Goal: Information Seeking & Learning: Compare options

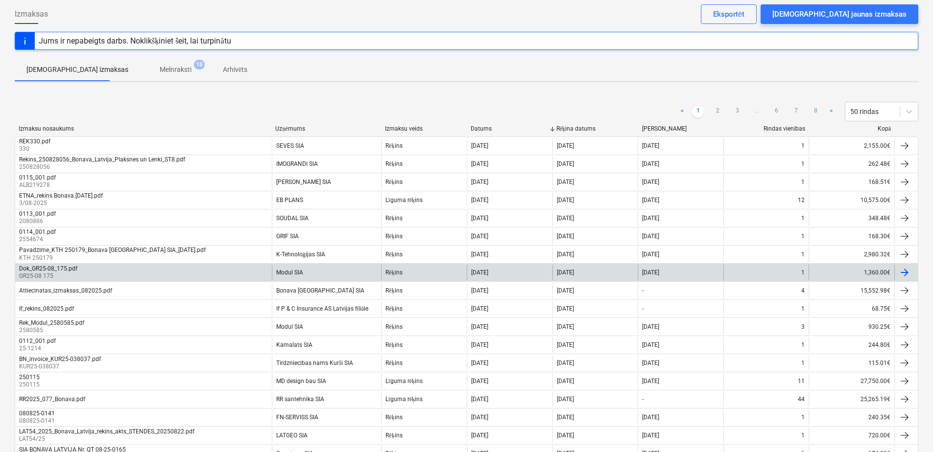
scroll to position [49, 0]
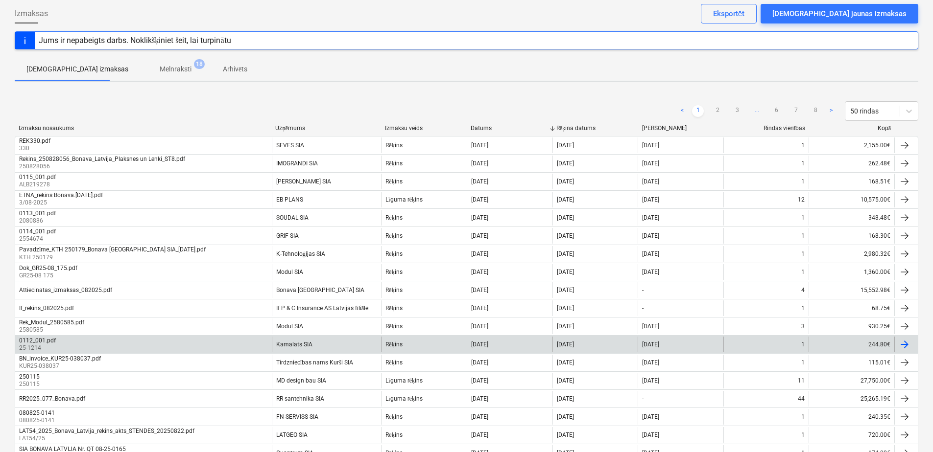
click at [319, 344] on div "Kamalats SIA" at bounding box center [327, 345] width 110 height 16
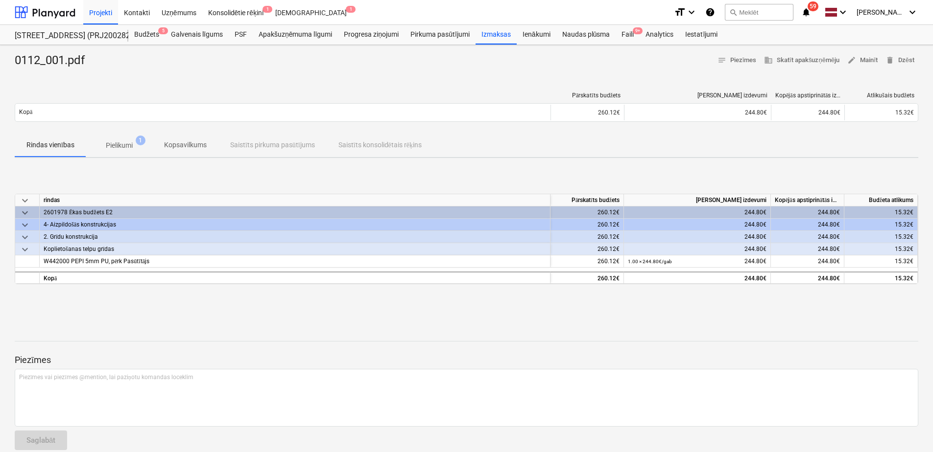
click at [128, 145] on p "Pielikumi" at bounding box center [119, 146] width 27 height 10
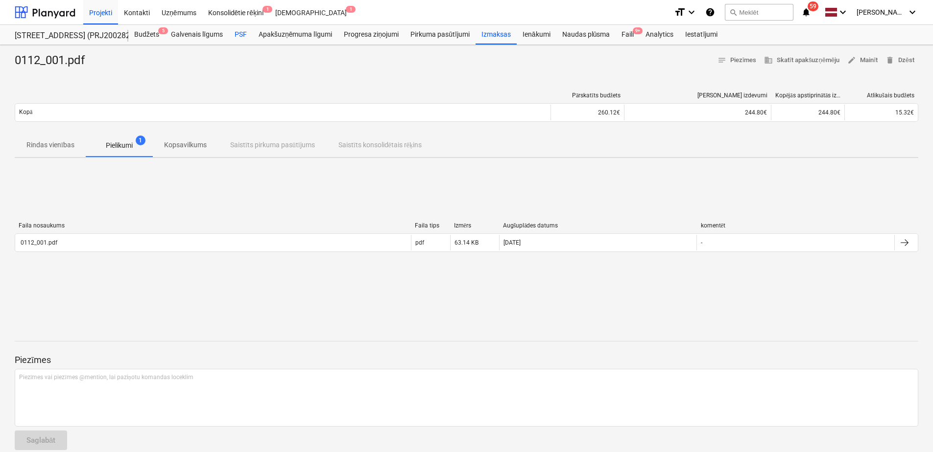
click at [246, 37] on div "PSF" at bounding box center [241, 35] width 24 height 20
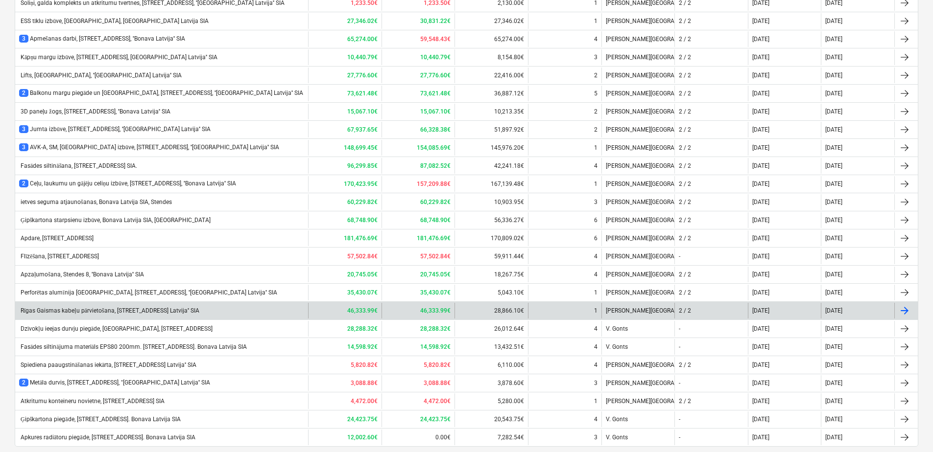
scroll to position [639, 0]
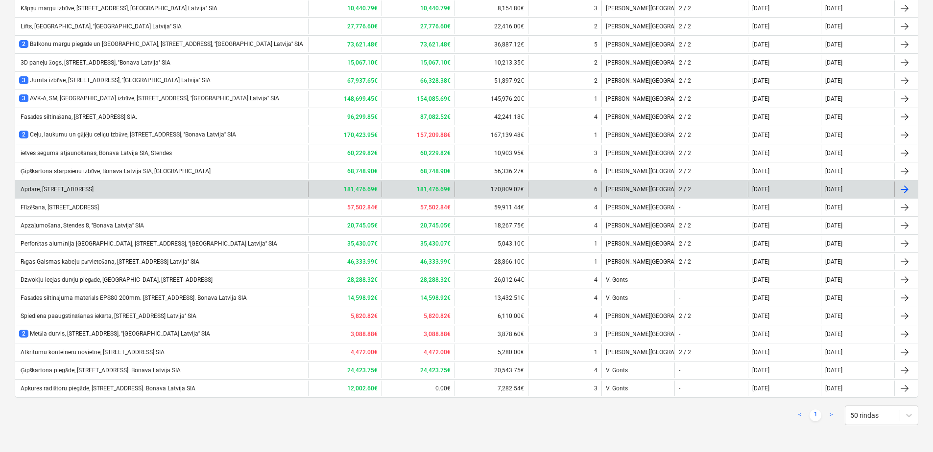
click at [89, 190] on div "Apdare, [STREET_ADDRESS]" at bounding box center [56, 189] width 74 height 7
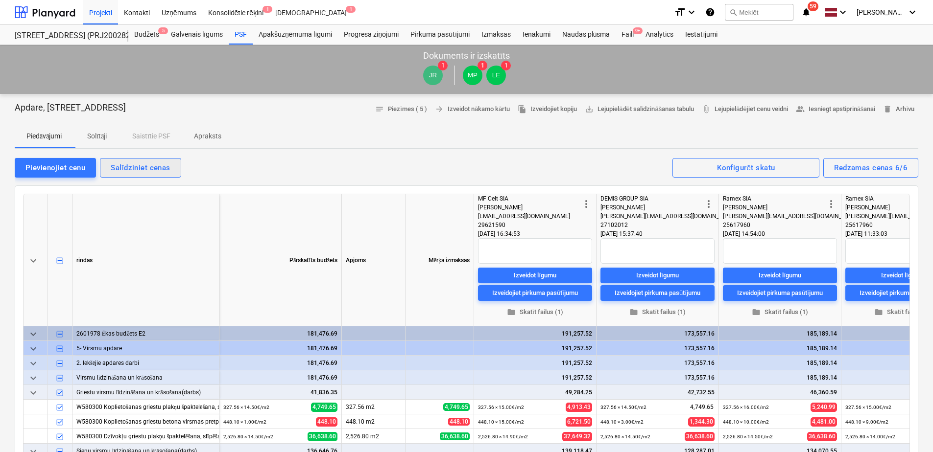
click at [135, 170] on div "Salīdziniet cenas" at bounding box center [140, 168] width 59 height 13
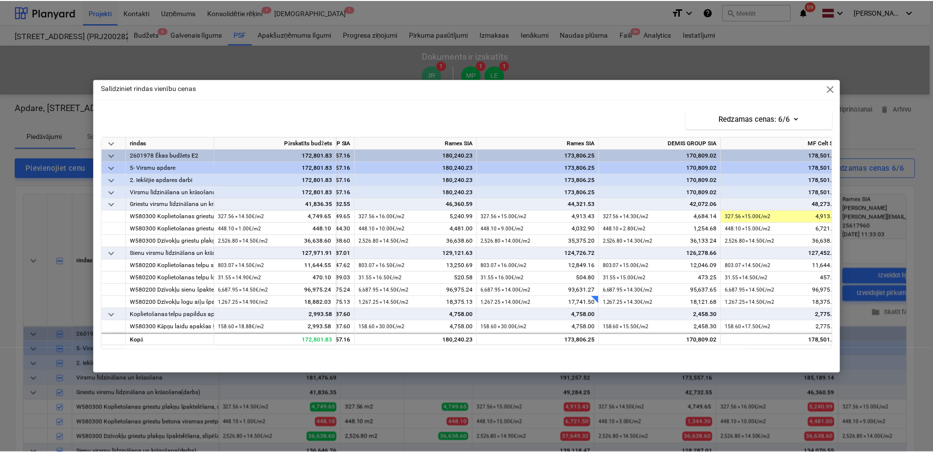
scroll to position [0, 237]
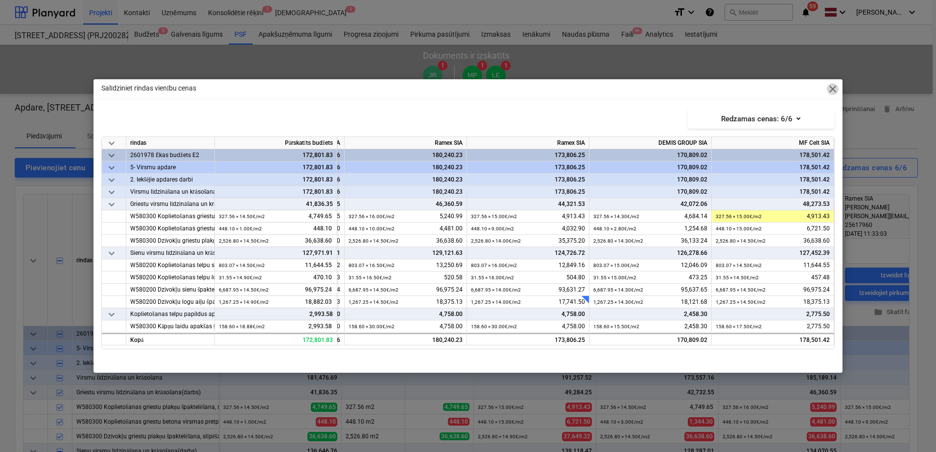
click at [832, 88] on span "close" at bounding box center [833, 89] width 12 height 12
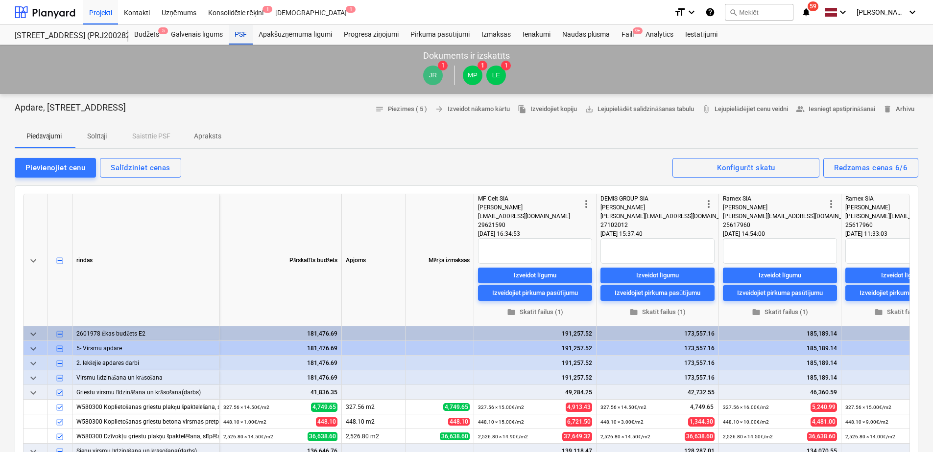
drag, startPoint x: 235, startPoint y: 33, endPoint x: 237, endPoint y: 41, distance: 7.7
click at [235, 33] on div "PSF" at bounding box center [241, 35] width 24 height 20
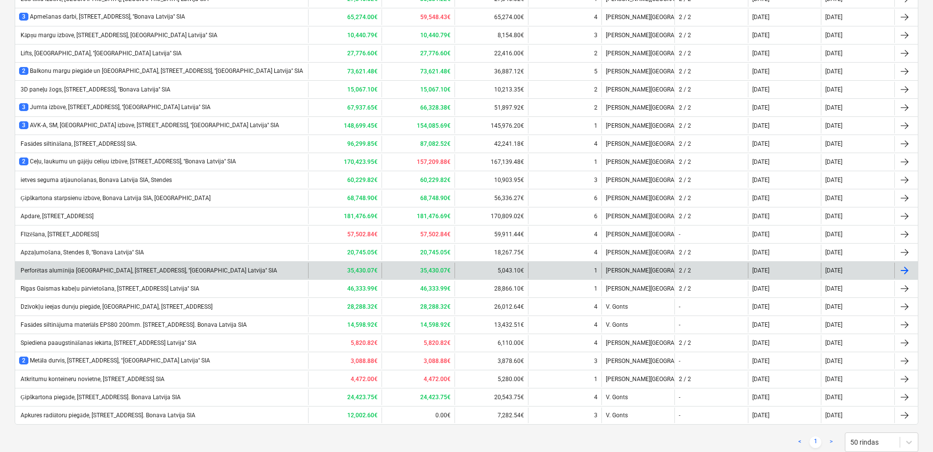
scroll to position [639, 0]
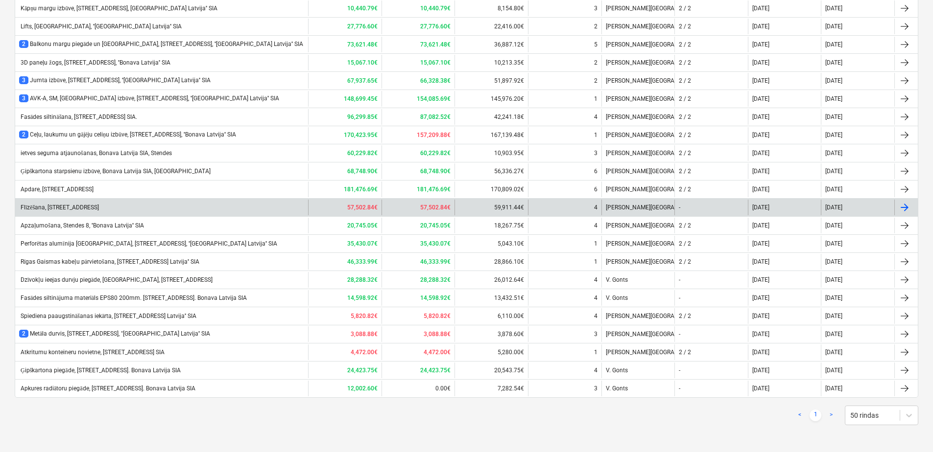
click at [175, 205] on div "Flīzēšana, [STREET_ADDRESS]" at bounding box center [161, 208] width 293 height 16
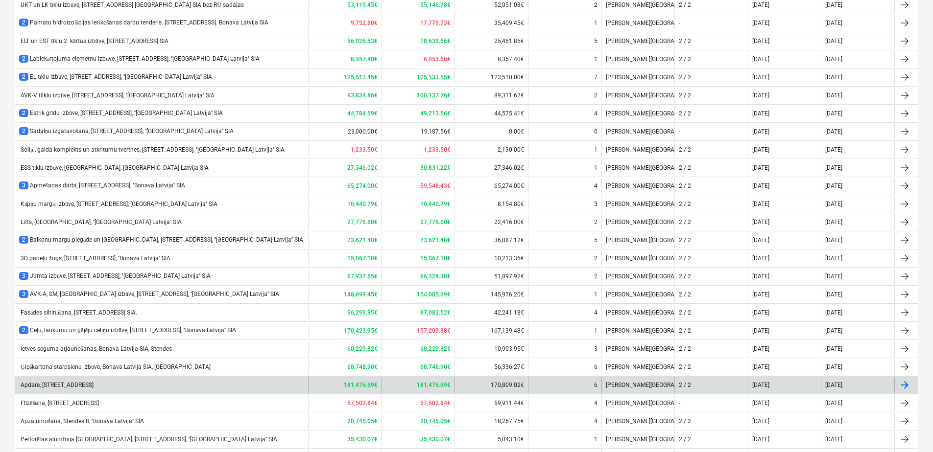
click at [70, 382] on div "Apdare, [STREET_ADDRESS]" at bounding box center [56, 385] width 74 height 7
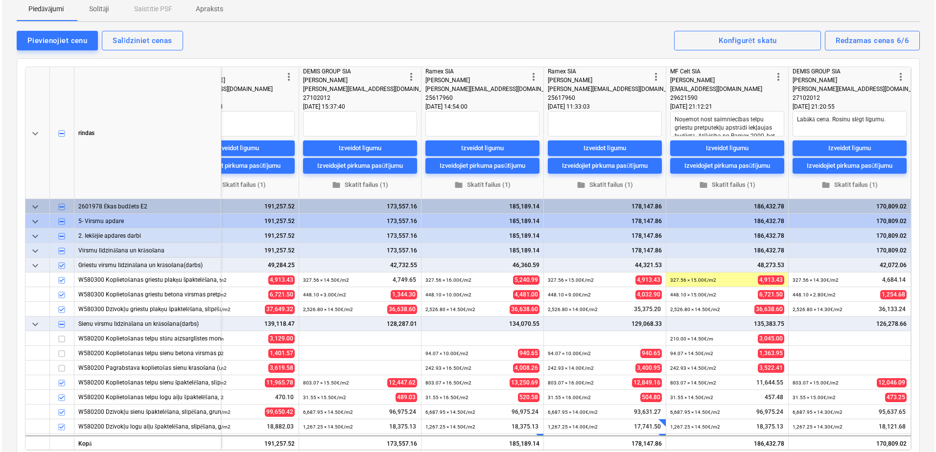
scroll to position [2, 0]
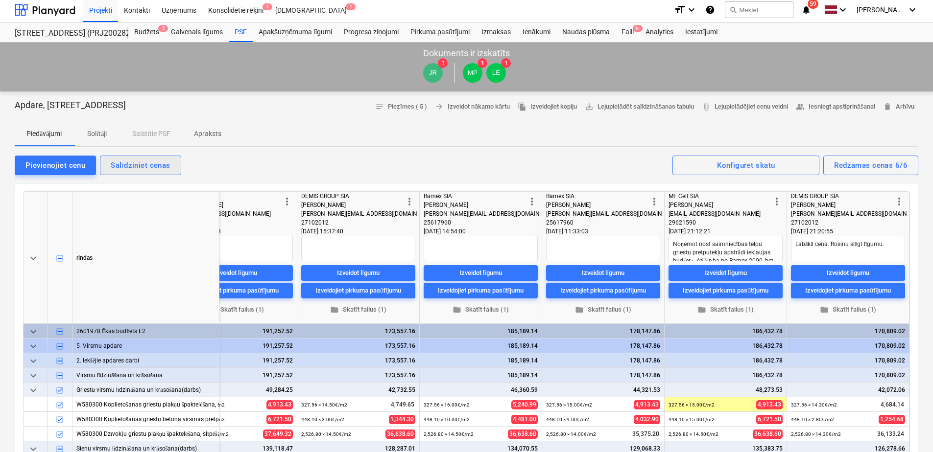
click at [155, 164] on div "Salīdziniet cenas" at bounding box center [140, 165] width 59 height 13
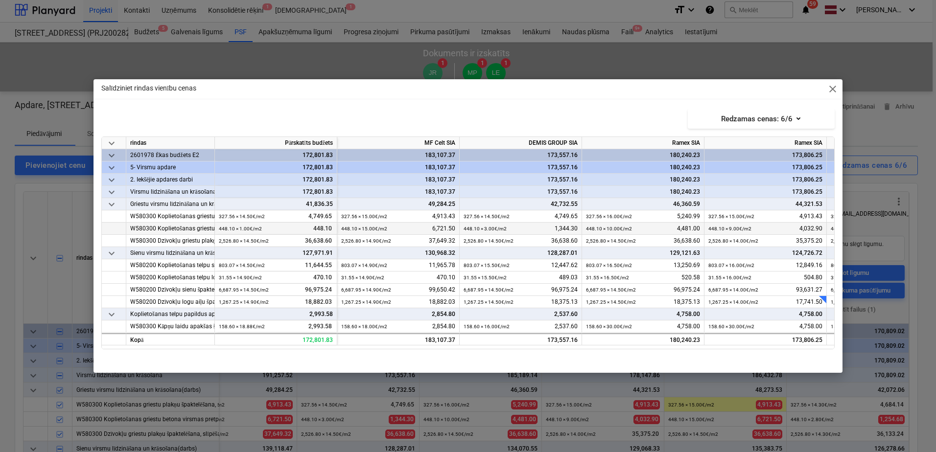
click at [193, 229] on div "W580300 Koplietošanas griestu betona virsmas pretputekļu pārklāšana (saimniecīb…" at bounding box center [170, 229] width 80 height 12
click at [188, 218] on div "W580300 Koplietošanas griestu plakņu špaktelēšana, slīpēšana, gruntēšana, krāso…" at bounding box center [170, 217] width 80 height 12
click at [191, 329] on div "W580300 Kāpņu laidu apakšas špaktelēšana, slīpēšana, gruntēšana, krāsošana 2 kā…" at bounding box center [170, 327] width 80 height 12
click at [634, 326] on div "158.60 × 30.00€ / m2 4,758.00" at bounding box center [643, 327] width 114 height 12
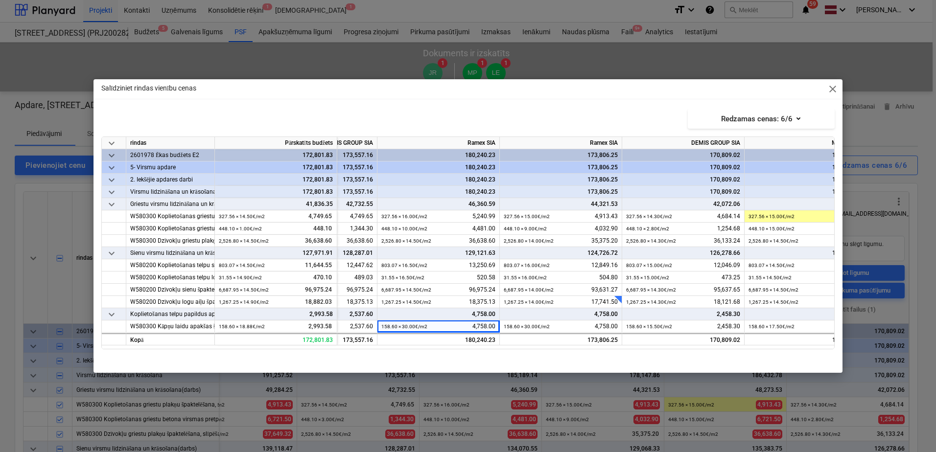
scroll to position [0, 237]
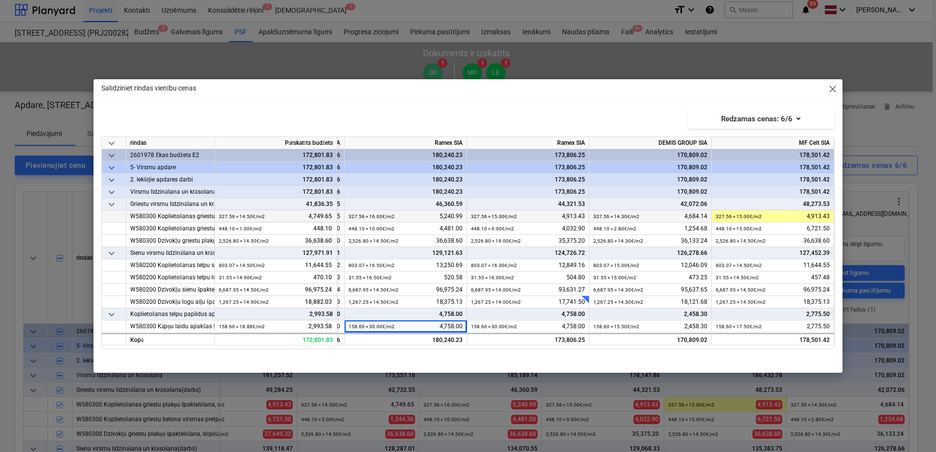
click at [538, 216] on div "327.56 × 15.00€ / m2 4,913.43" at bounding box center [528, 217] width 114 height 12
click at [764, 265] on div "803.07 × 14.50€ / m2 11,644.55" at bounding box center [773, 265] width 114 height 12
click at [764, 266] on div "803.07 × 14.50€ / m2 11,644.55" at bounding box center [773, 265] width 114 height 12
click at [553, 263] on div "803.07 × 16.00€ / m2 12,849.16" at bounding box center [528, 265] width 114 height 12
click at [514, 290] on small "6,687.95 × 14.00€ / m2" at bounding box center [496, 289] width 50 height 5
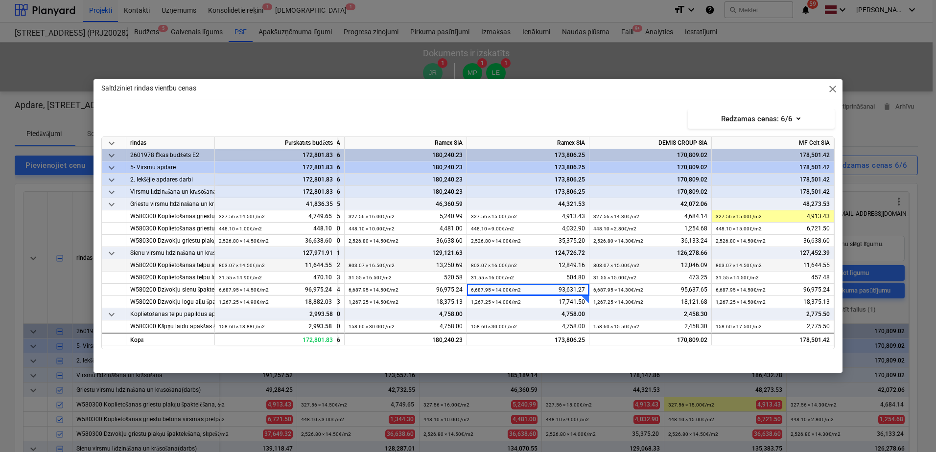
click at [508, 265] on small "803.07 × 16.00€ / m2" at bounding box center [494, 265] width 46 height 5
click at [508, 286] on div "6,687.95 × 14.00€ / m2" at bounding box center [496, 290] width 50 height 12
click at [508, 260] on div "803.07 × 16.00€ / m2" at bounding box center [494, 265] width 46 height 12
click at [504, 292] on small "6,687.95 × 14.00€ / m2" at bounding box center [496, 289] width 50 height 5
click at [506, 268] on small "803.07 × 16.00€ / m2" at bounding box center [494, 265] width 46 height 5
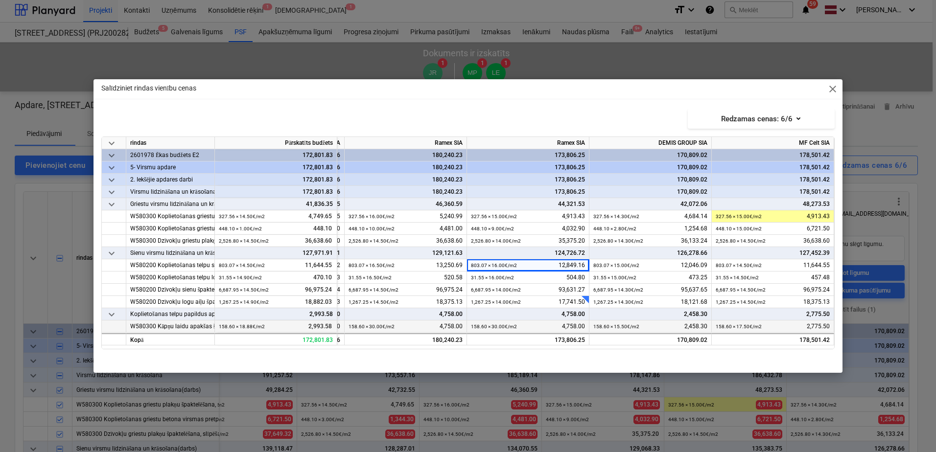
click at [539, 324] on div "158.60 × 30.00€ / m2 4,758.00" at bounding box center [528, 327] width 114 height 12
click at [614, 102] on div "Salīdziniet rindas vienību cenas close Redzamas cenas : 6/6 keyboard_arrow_down…" at bounding box center [468, 226] width 749 height 294
click at [835, 94] on span "close" at bounding box center [833, 89] width 12 height 12
type textarea "x"
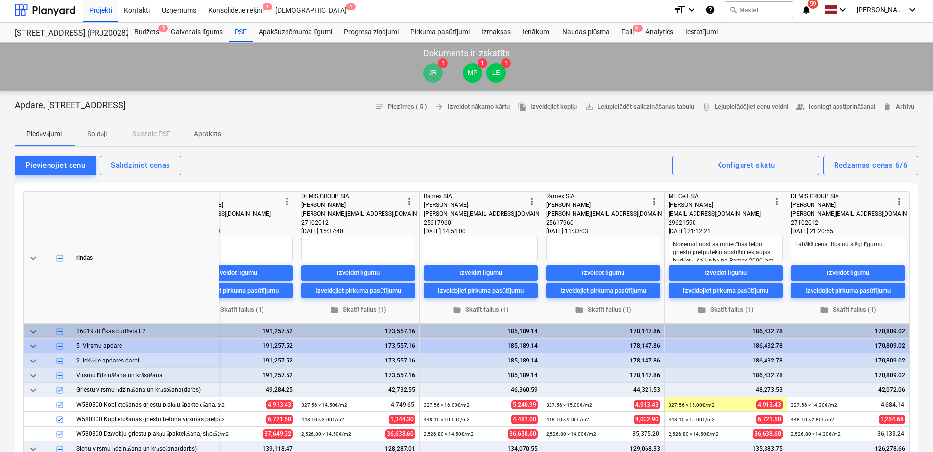
scroll to position [0, 299]
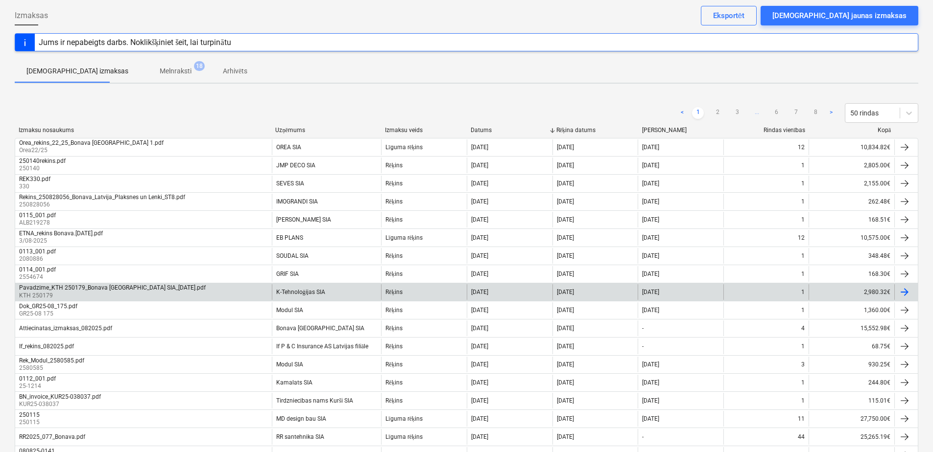
scroll to position [147, 0]
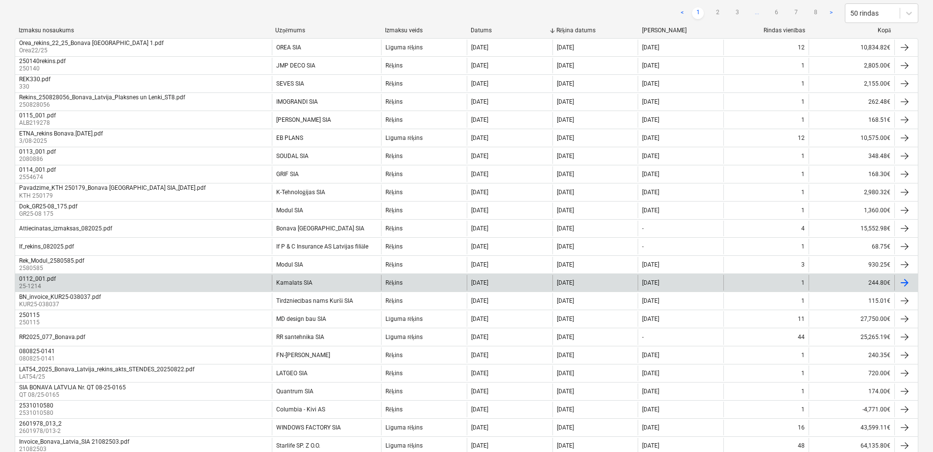
click at [306, 278] on div "Kamalats SIA" at bounding box center [327, 283] width 110 height 16
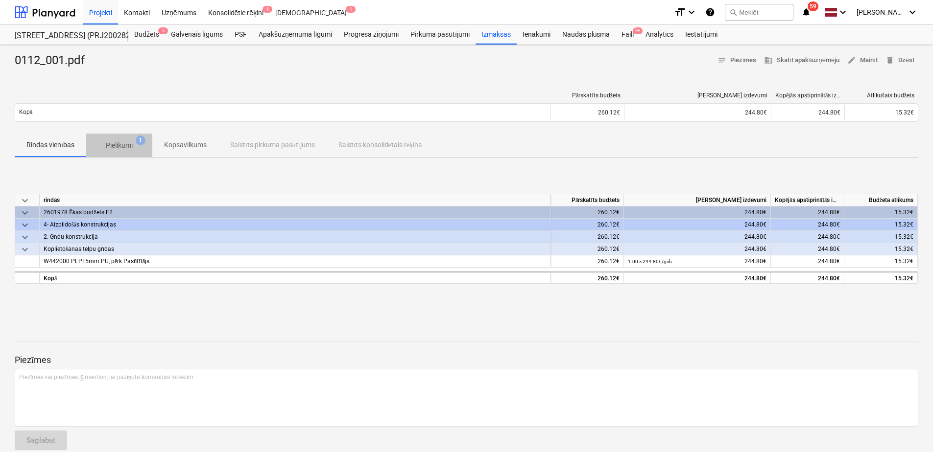
click at [99, 143] on span "Pielikumi 1" at bounding box center [119, 146] width 43 height 10
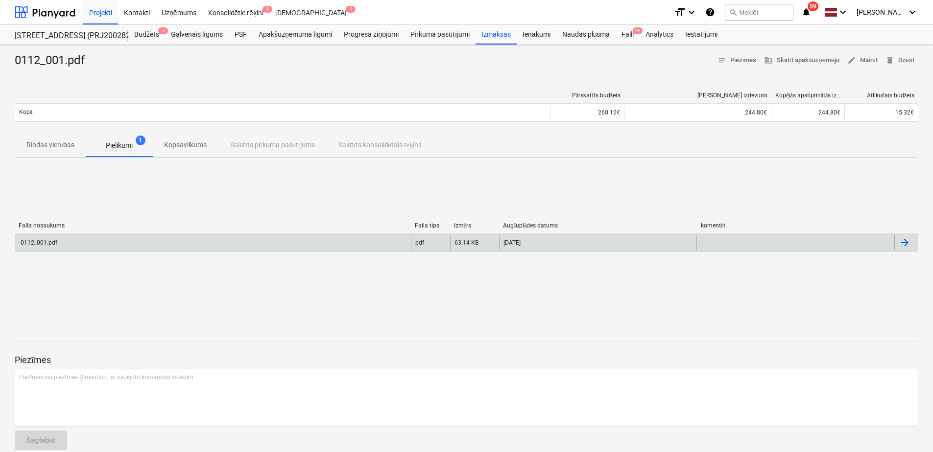
click at [73, 241] on div "0112_001.pdf" at bounding box center [213, 243] width 396 height 16
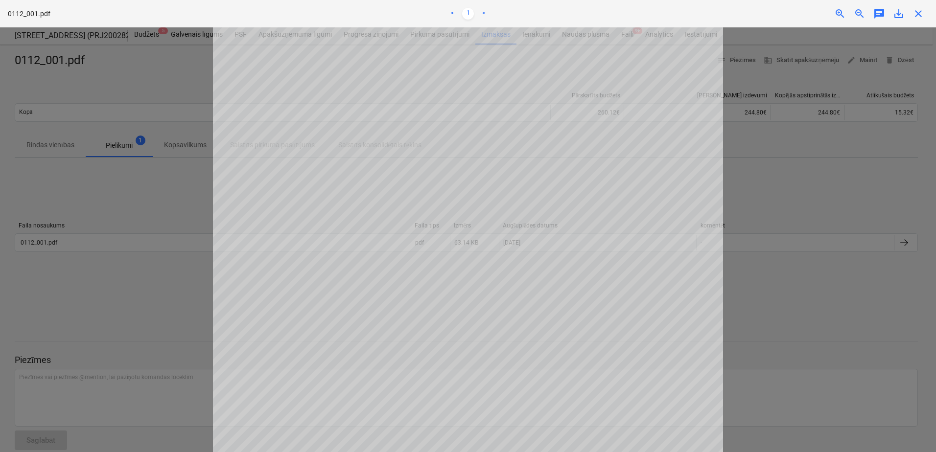
click at [900, 15] on span "save_alt" at bounding box center [899, 14] width 12 height 12
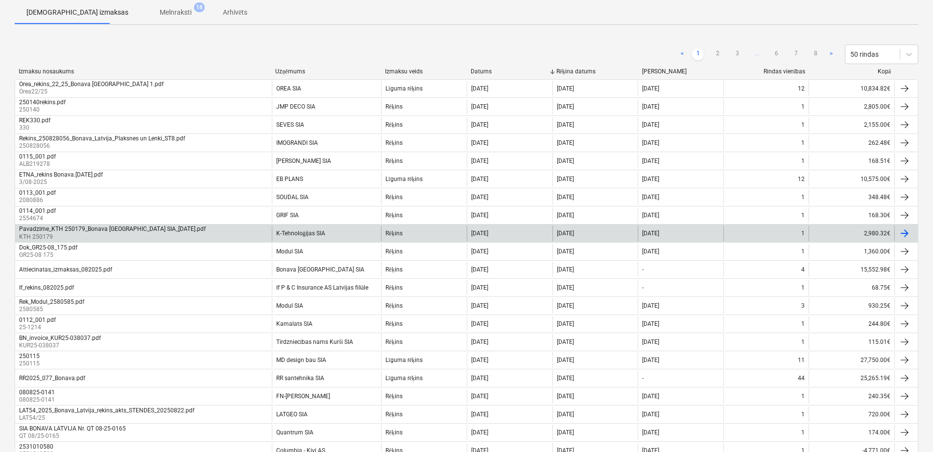
scroll to position [155, 0]
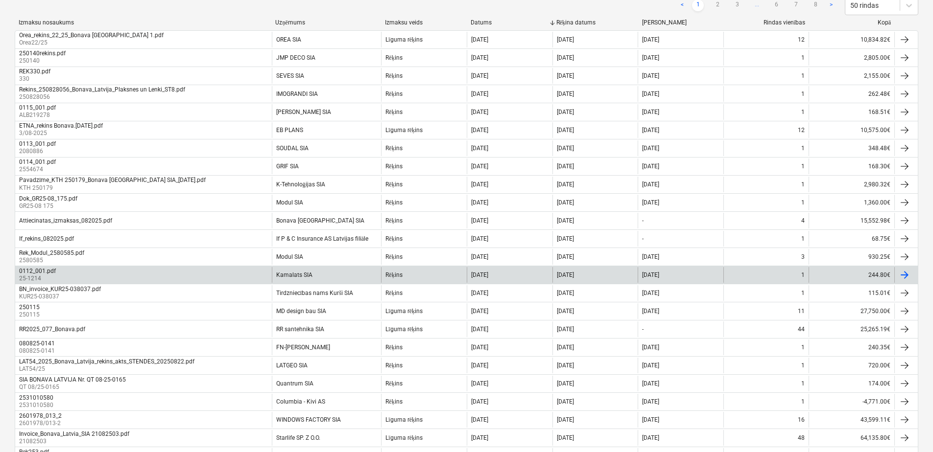
click at [312, 272] on div "Kamalats SIA" at bounding box center [327, 275] width 110 height 16
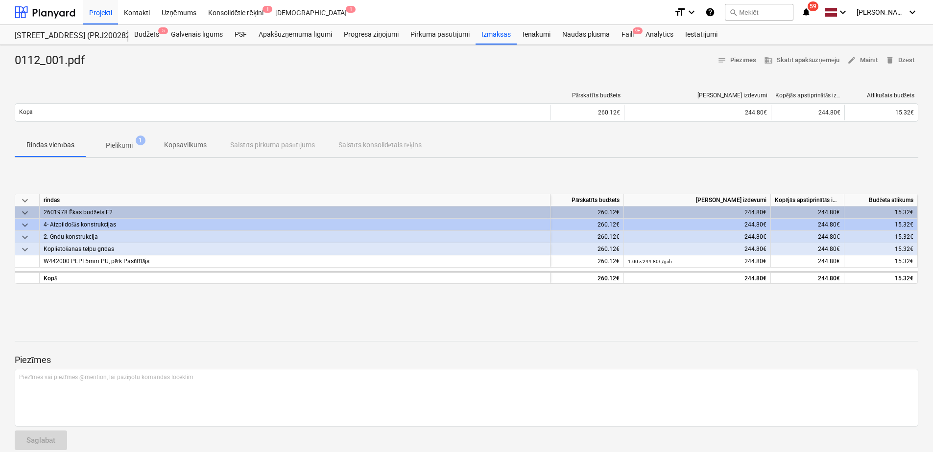
click at [110, 150] on p "Pielikumi" at bounding box center [119, 146] width 27 height 10
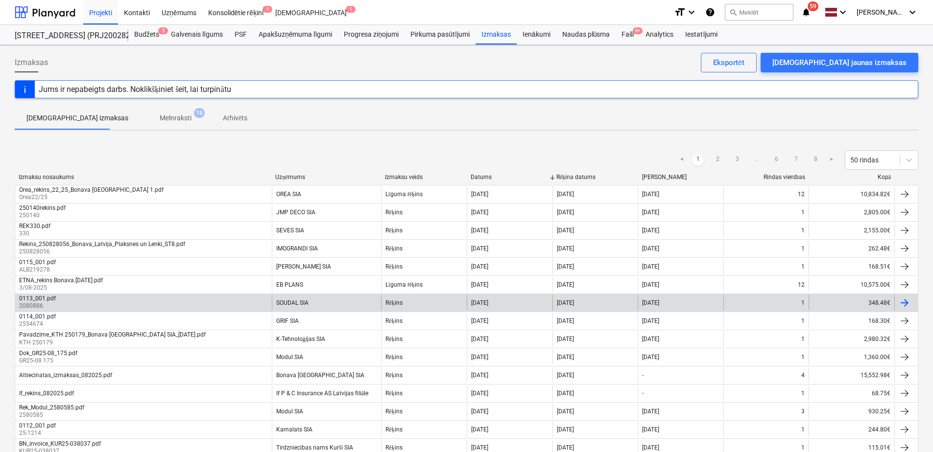
scroll to position [155, 0]
